Goal: Information Seeking & Learning: Learn about a topic

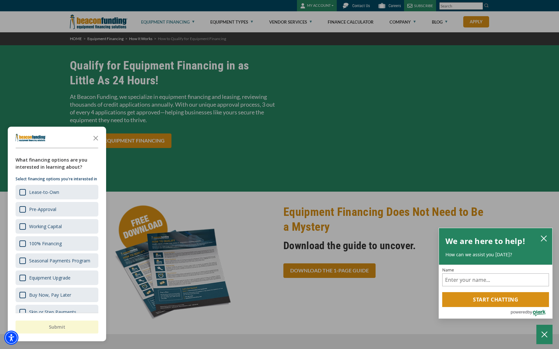
click at [187, 23] on div "button" at bounding box center [279, 174] width 559 height 349
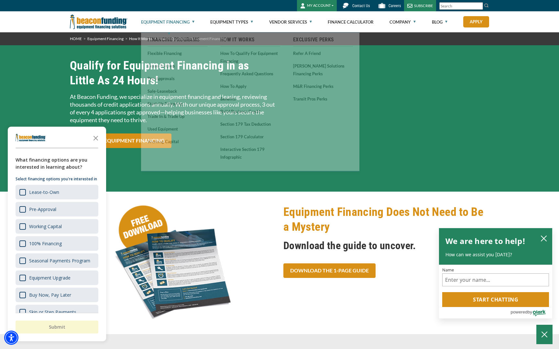
click at [187, 23] on link "Equipment Financing" at bounding box center [167, 22] width 53 height 21
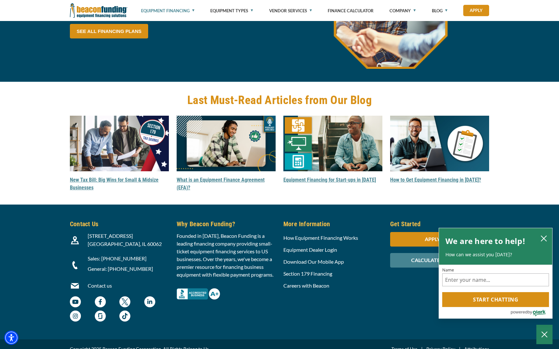
scroll to position [1820, 0]
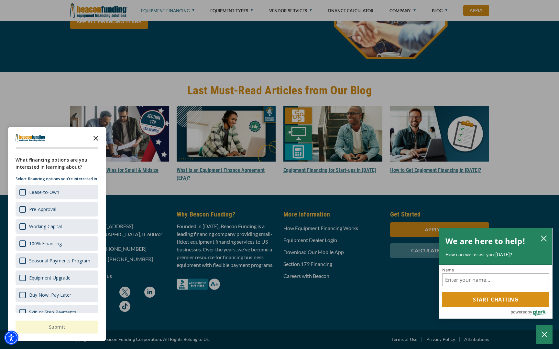
click at [97, 137] on icon "Close the survey" at bounding box center [95, 137] width 13 height 13
